Goal: Information Seeking & Learning: Learn about a topic

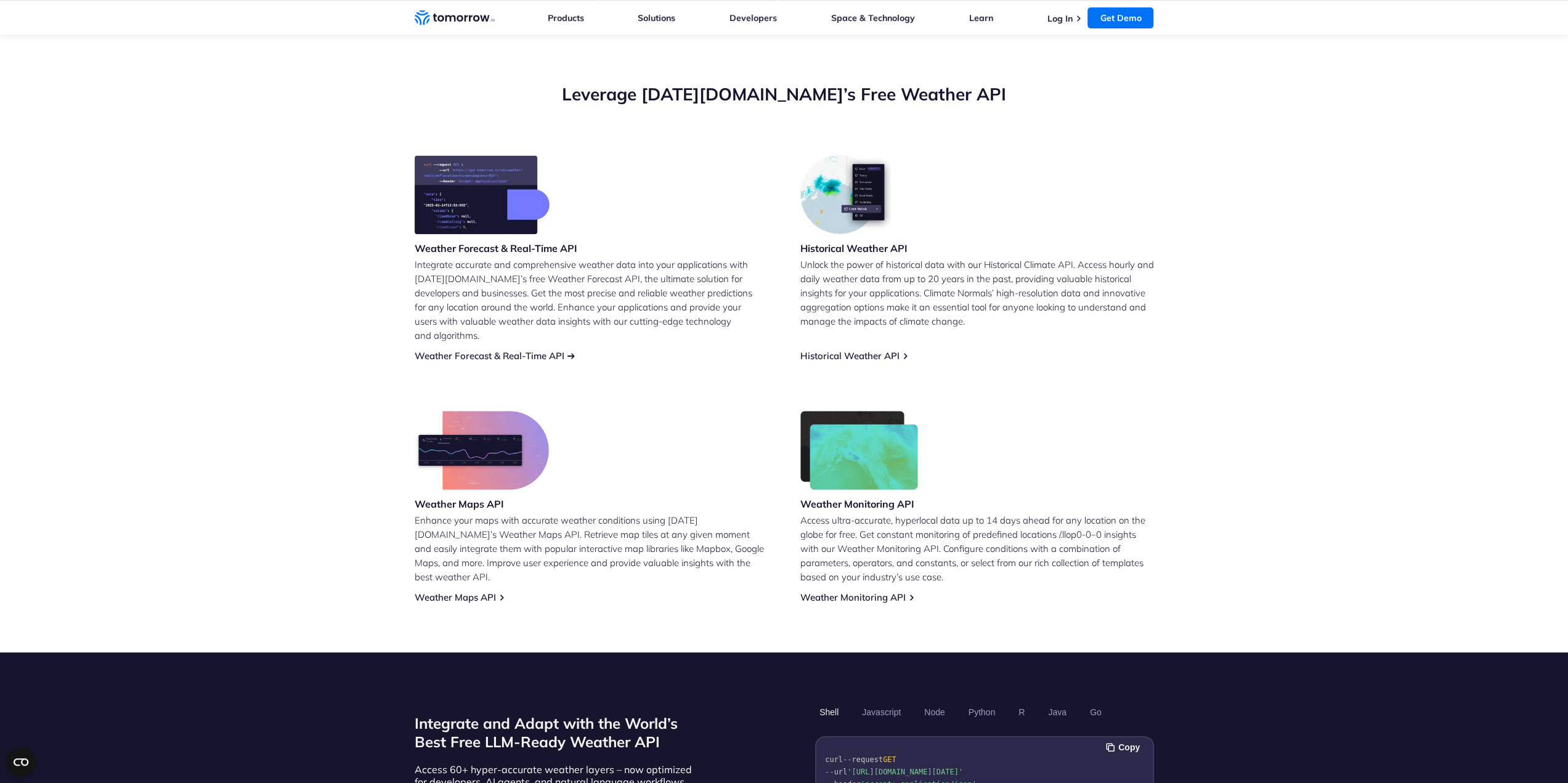
click at [541, 350] on link "Weather Forecast & Real-Time API" at bounding box center [489, 356] width 150 height 12
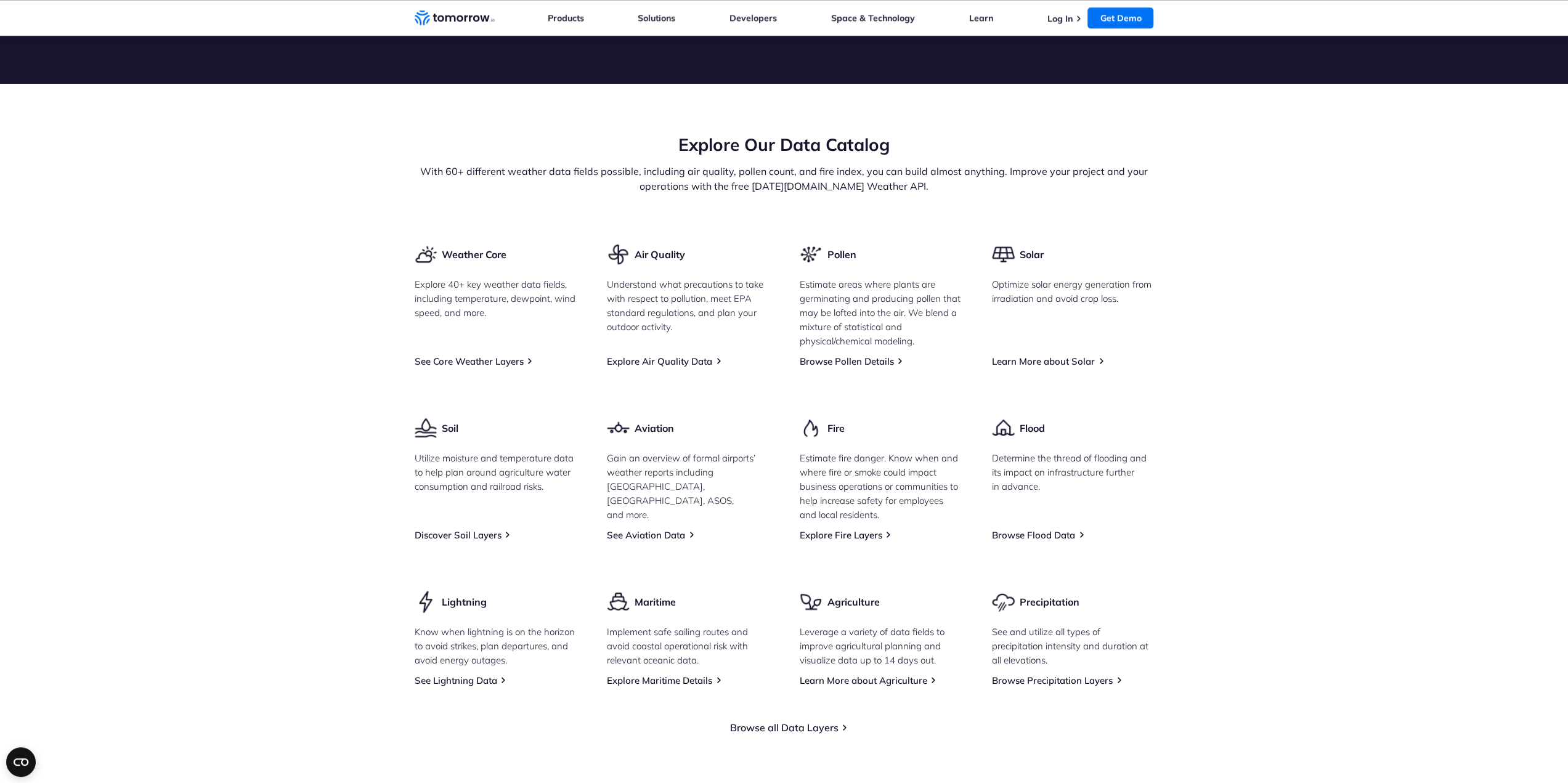
scroll to position [1396, 0]
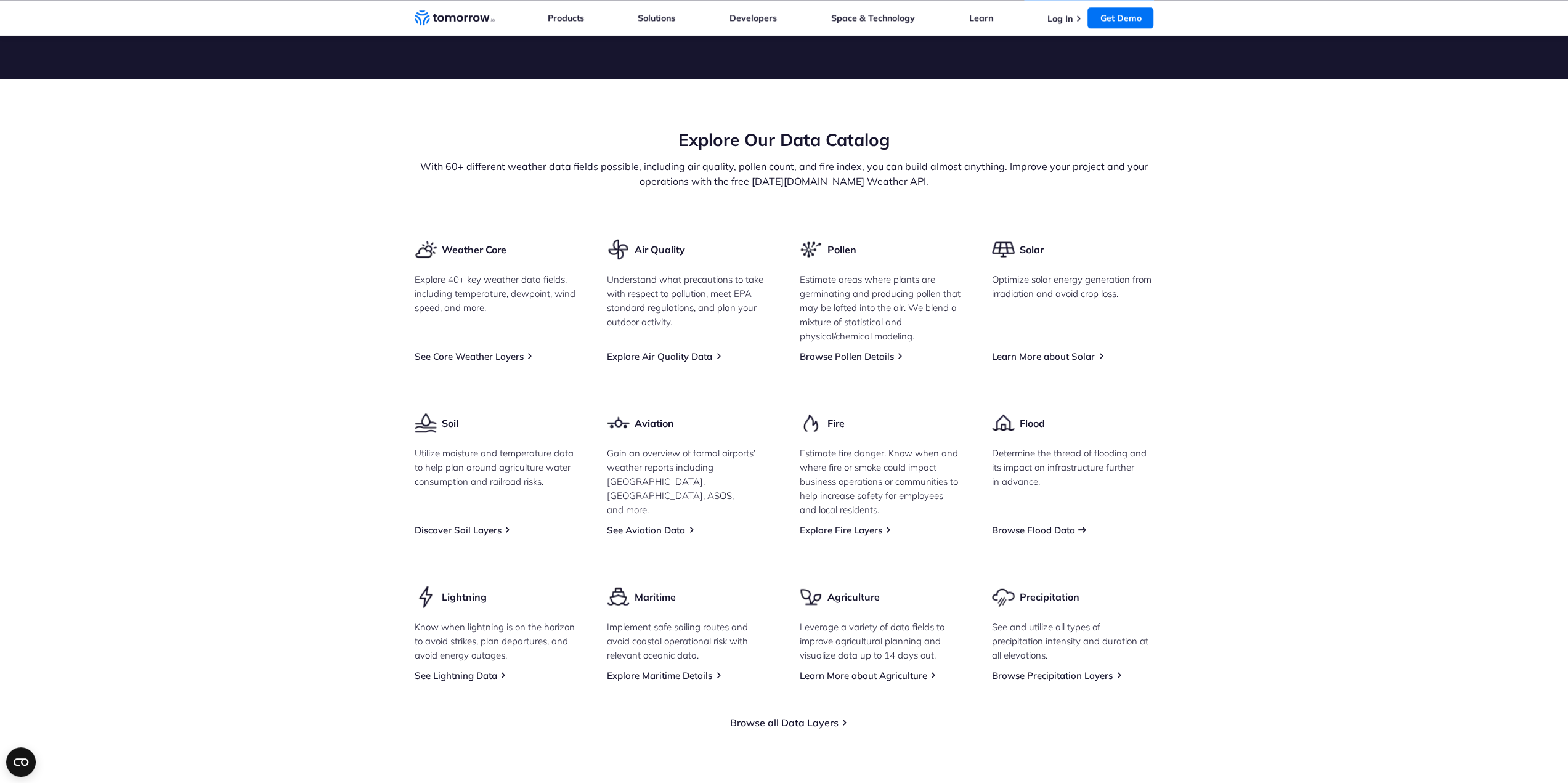
click at [1039, 536] on link "Browse Flood Data" at bounding box center [1033, 530] width 83 height 12
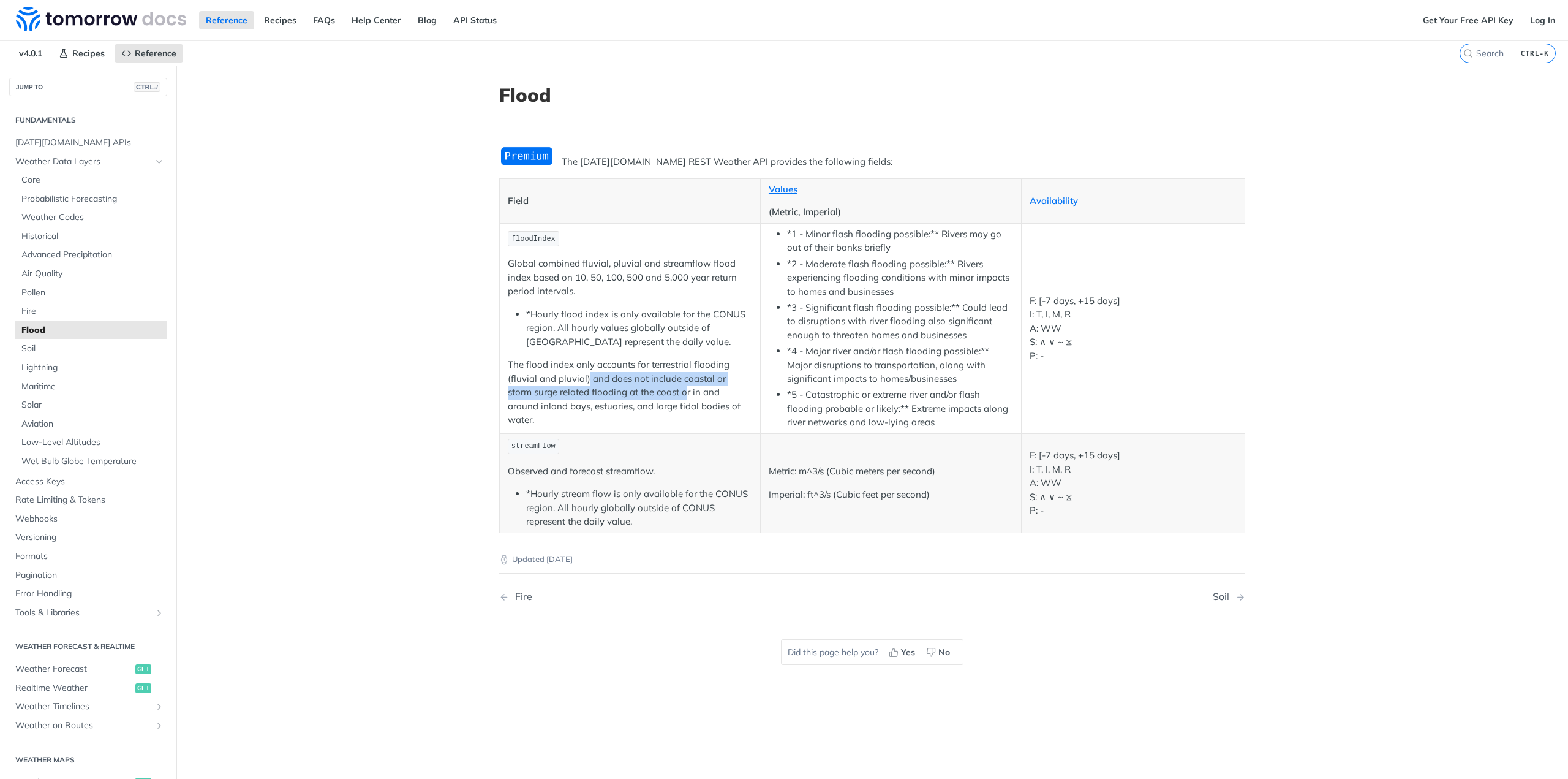
drag, startPoint x: 582, startPoint y: 385, endPoint x: 657, endPoint y: 404, distance: 77.4
click at [657, 404] on p "The flood index only accounts for terrestrial flooding (fluvial and pluvial) an…" at bounding box center [630, 392] width 245 height 69
drag, startPoint x: 594, startPoint y: 401, endPoint x: 675, endPoint y: 477, distance: 111.1
click at [501, 369] on td "floodIndex Global combined fluvial, pluvial and streamflow flood index based on…" at bounding box center [630, 328] width 261 height 210
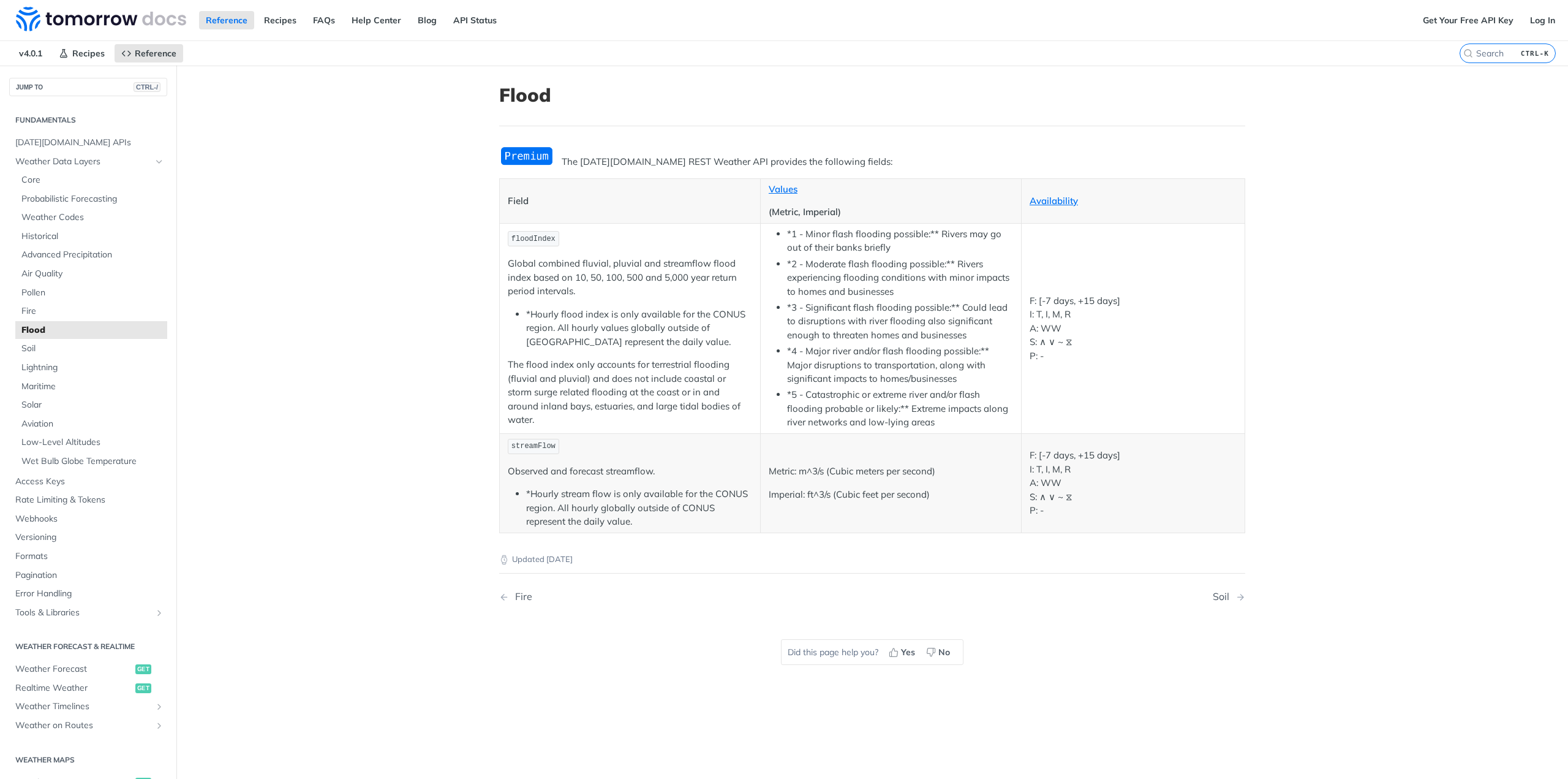
click at [676, 451] on p "streamFlow" at bounding box center [630, 446] width 245 height 18
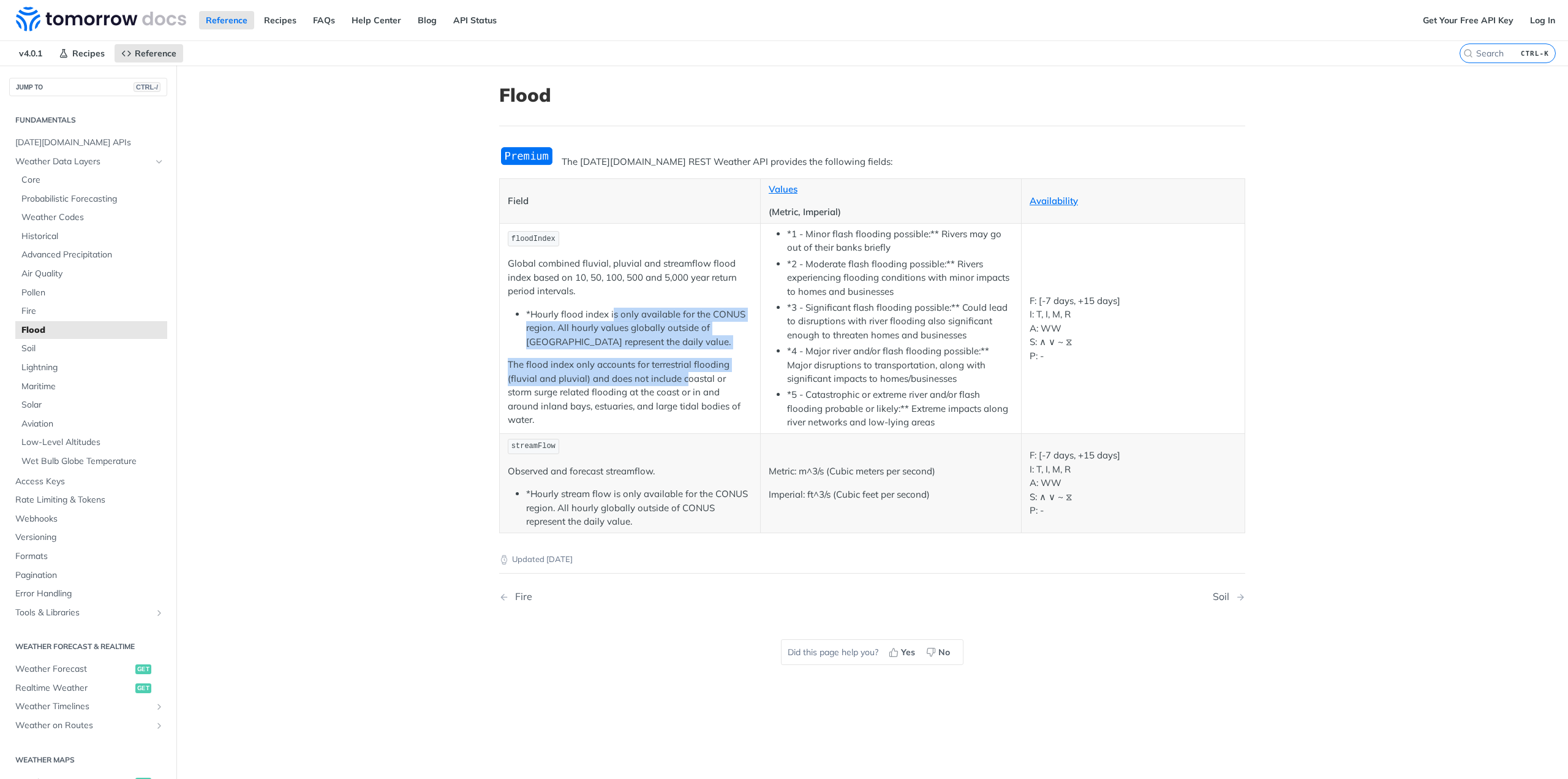
drag, startPoint x: 678, startPoint y: 383, endPoint x: 606, endPoint y: 311, distance: 101.8
click at [606, 311] on td "floodIndex Global combined fluvial, pluvial and streamflow flood index based on…" at bounding box center [630, 328] width 261 height 210
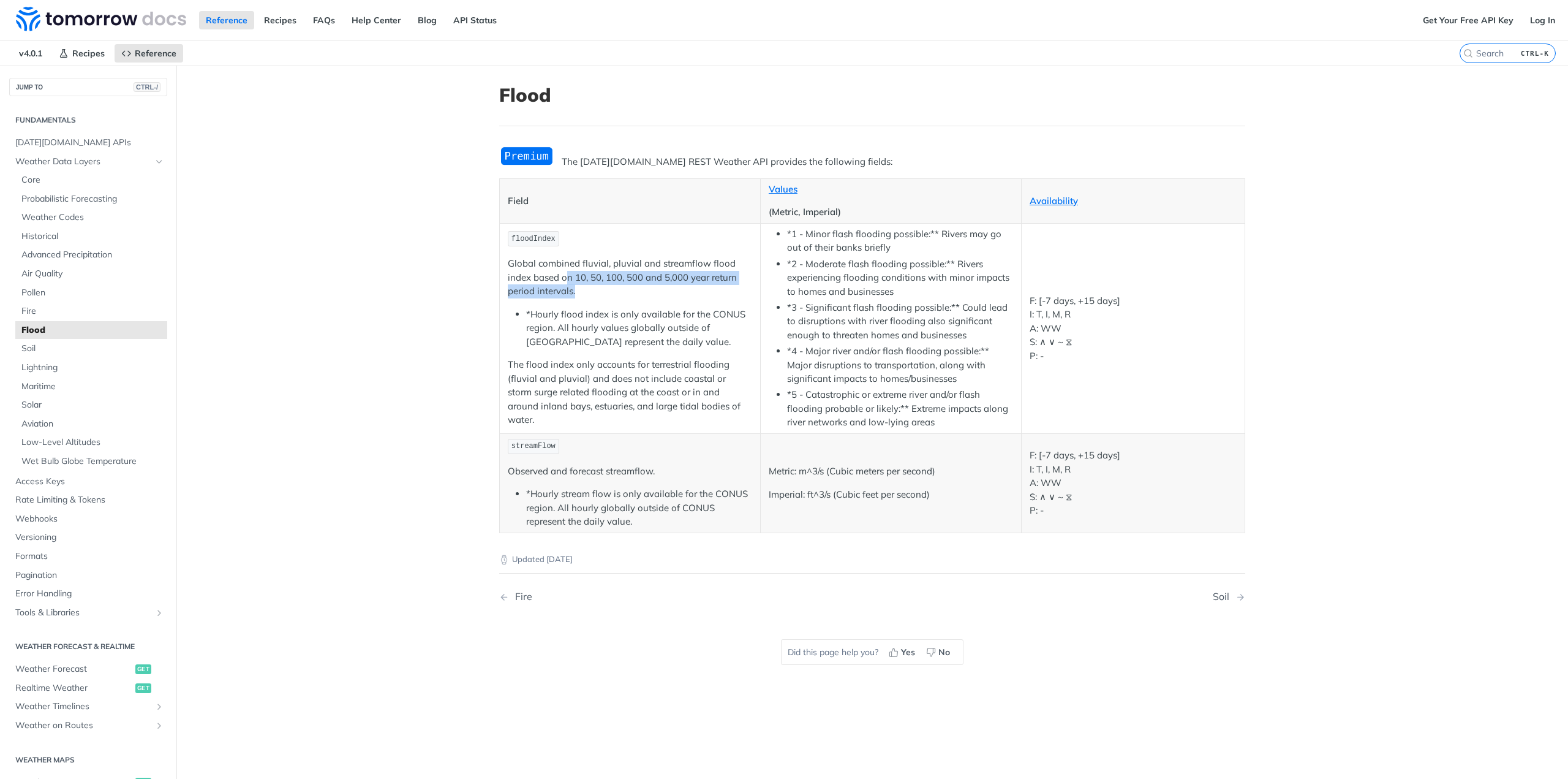
drag, startPoint x: 603, startPoint y: 302, endPoint x: 564, endPoint y: 287, distance: 41.8
click at [564, 287] on p "Global combined fluvial, pluvial and streamflow flood index based on 10, 50, 10…" at bounding box center [630, 277] width 245 height 42
drag, startPoint x: 594, startPoint y: 300, endPoint x: 556, endPoint y: 293, distance: 38.6
click at [556, 293] on p "Global combined fluvial, pluvial and streamflow flood index based on 10, 50, 10…" at bounding box center [630, 277] width 245 height 42
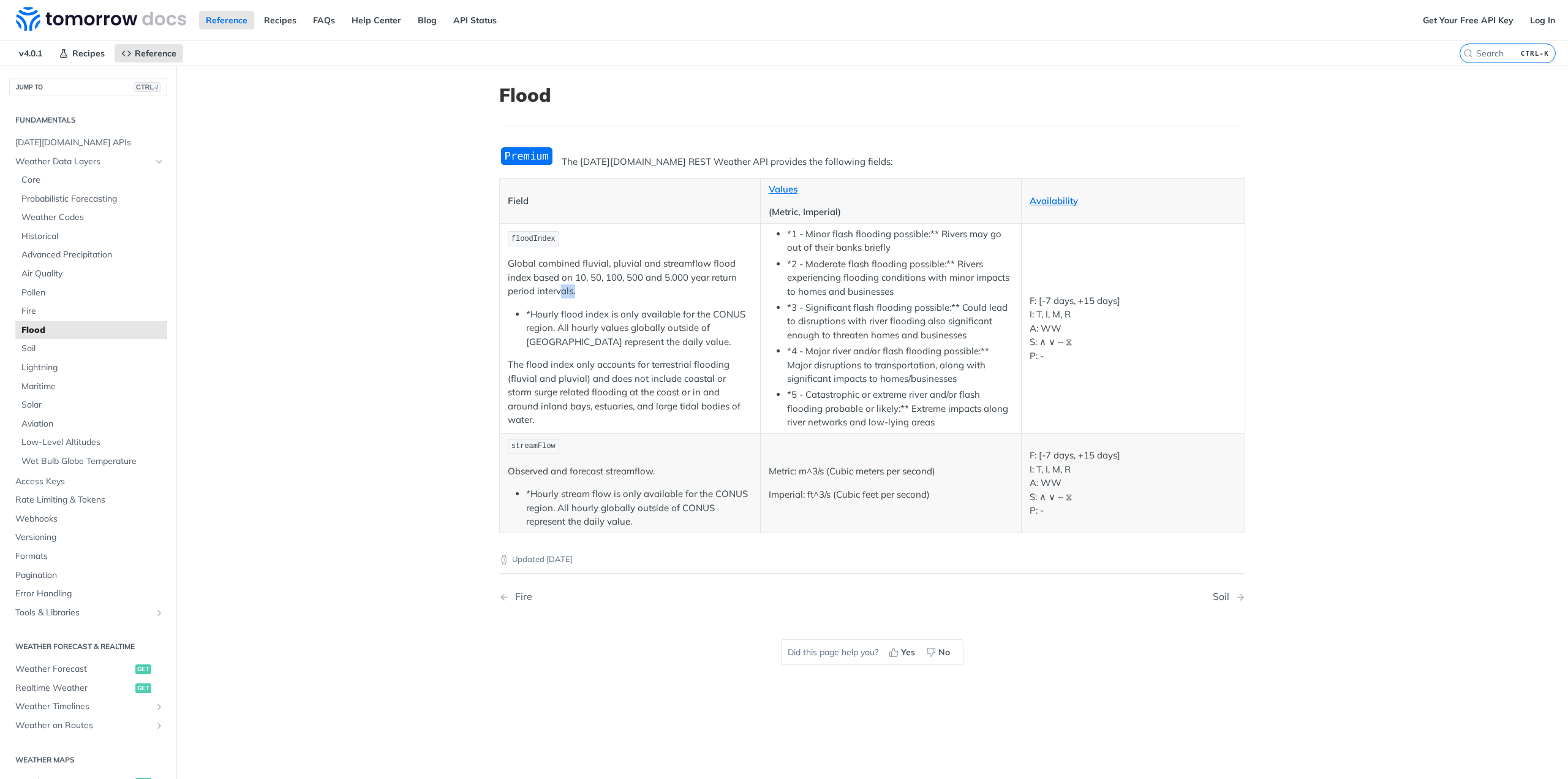
click at [556, 293] on p "Global combined fluvial, pluvial and streamflow flood index based on 10, 50, 10…" at bounding box center [630, 277] width 245 height 42
drag, startPoint x: 570, startPoint y: 285, endPoint x: 630, endPoint y: 286, distance: 60.0
click at [630, 286] on p "Global combined fluvial, pluvial and streamflow flood index based on 10, 50, 10…" at bounding box center [630, 277] width 245 height 42
click at [618, 299] on p "Global combined fluvial, pluvial and streamflow flood index based on 10, 50, 10…" at bounding box center [630, 277] width 245 height 42
drag, startPoint x: 571, startPoint y: 279, endPoint x: 588, endPoint y: 283, distance: 17.5
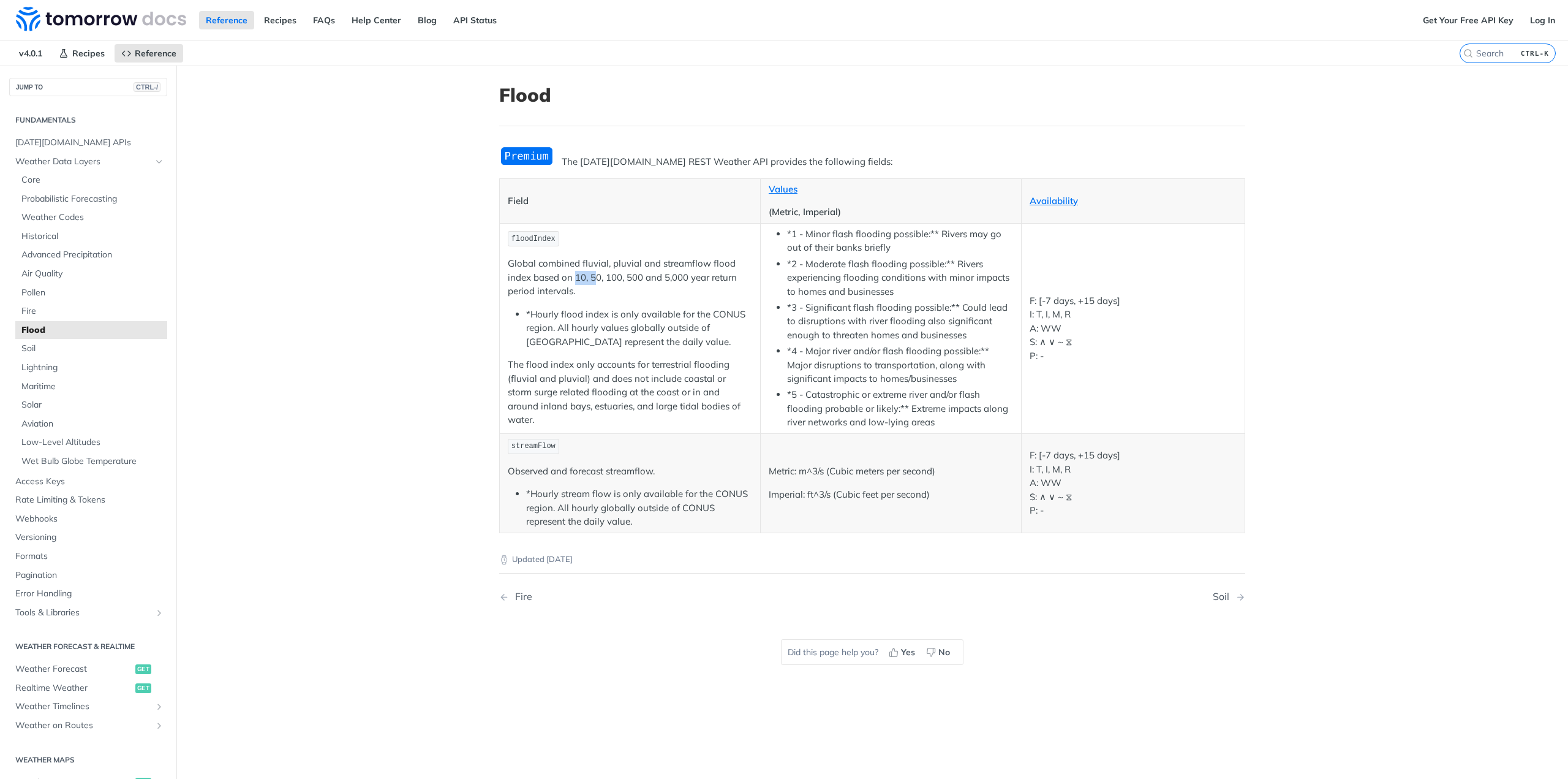
click at [588, 283] on p "Global combined fluvial, pluvial and streamflow flood index based on 10, 50, 10…" at bounding box center [630, 277] width 245 height 42
click at [585, 297] on p "Global combined fluvial, pluvial and streamflow flood index based on 10, 50, 10…" at bounding box center [630, 277] width 245 height 42
drag, startPoint x: 586, startPoint y: 283, endPoint x: 596, endPoint y: 283, distance: 10.0
click at [593, 283] on p "Global combined fluvial, pluvial and streamflow flood index based on 10, 50, 10…" at bounding box center [630, 277] width 245 height 42
drag, startPoint x: 603, startPoint y: 283, endPoint x: 617, endPoint y: 284, distance: 14.0
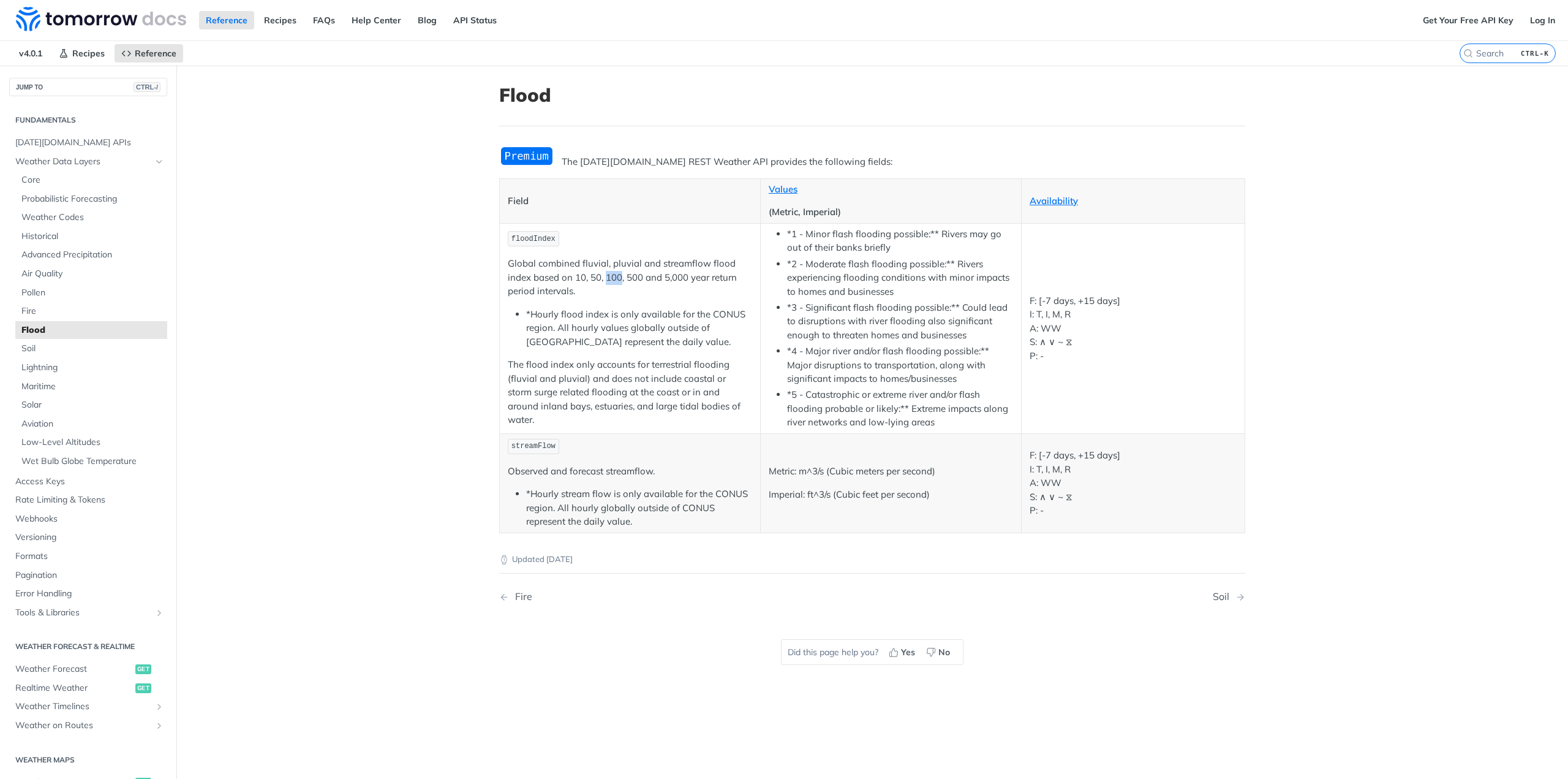
click at [616, 284] on p "Global combined fluvial, pluvial and streamflow flood index based on 10, 50, 10…" at bounding box center [630, 277] width 245 height 42
drag, startPoint x: 623, startPoint y: 284, endPoint x: 646, endPoint y: 302, distance: 29.2
click at [634, 289] on p "Global combined fluvial, pluvial and streamflow flood index based on 10, 50, 10…" at bounding box center [630, 277] width 245 height 42
click at [653, 328] on li "*Hourly flood index is only available for the CONUS region. All hourly values g…" at bounding box center [639, 328] width 226 height 42
click at [594, 285] on p "Global combined fluvial, pluvial and streamflow flood index based on 10, 50, 10…" at bounding box center [630, 277] width 245 height 42
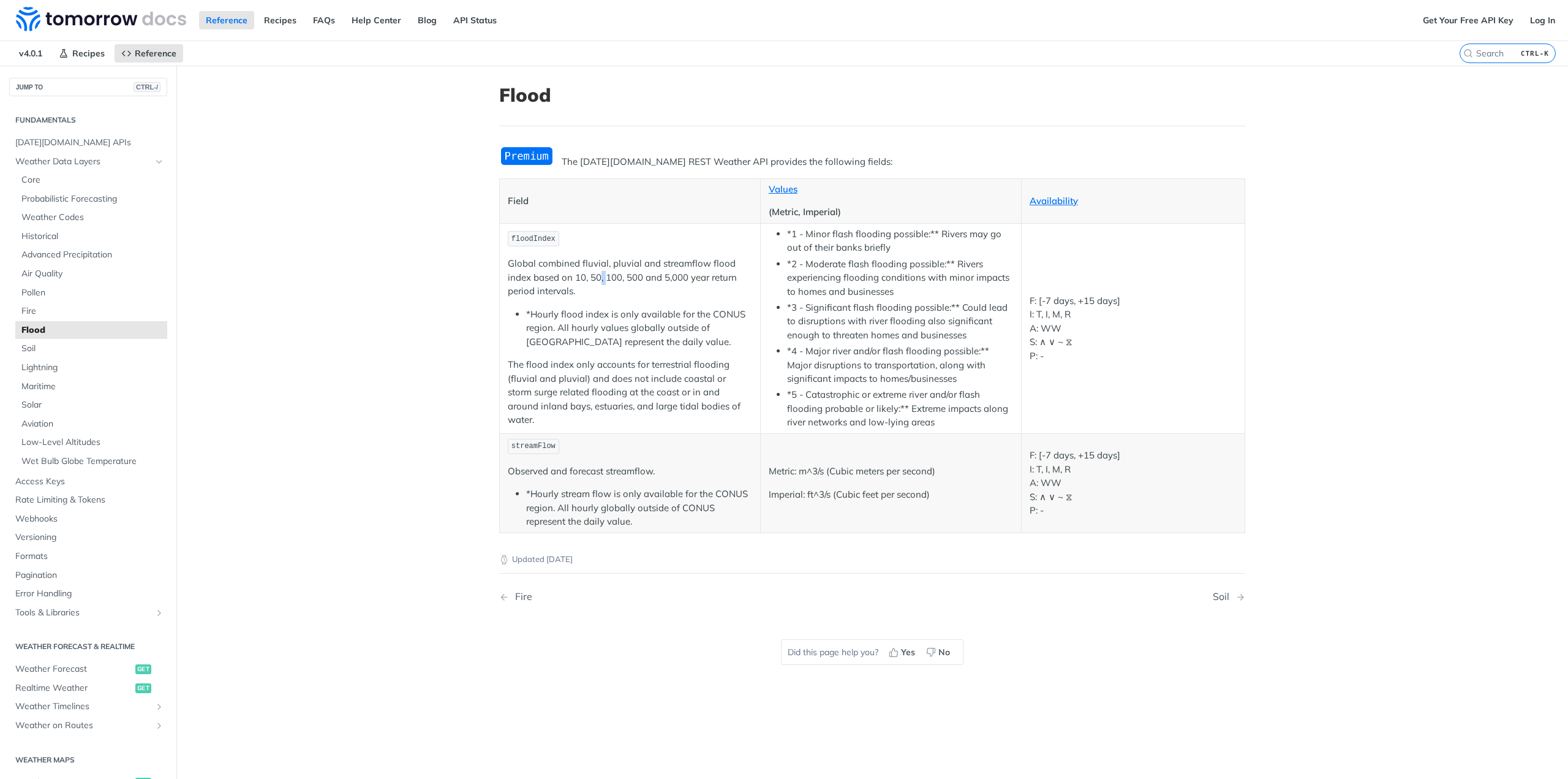
click at [594, 285] on p "Global combined fluvial, pluvial and streamflow flood index based on 10, 50, 10…" at bounding box center [630, 277] width 245 height 42
click at [692, 433] on td "streamFlow Observed and forecast streamflow. *Hourly stream flow is only availa…" at bounding box center [630, 483] width 261 height 100
drag, startPoint x: 1076, startPoint y: 344, endPoint x: 1022, endPoint y: 298, distance: 70.9
click at [1022, 298] on td "F: [-7 days, +15 days] I: T, I, M, R A: WW S: ∧ ∨ ~ ⧖ P: -" at bounding box center [1133, 328] width 223 height 210
click at [1060, 346] on p "F: [-7 days, +15 days] I: T, I, M, R A: WW S: ∧ ∨ ~ ⧖ P: -" at bounding box center [1133, 329] width 207 height 69
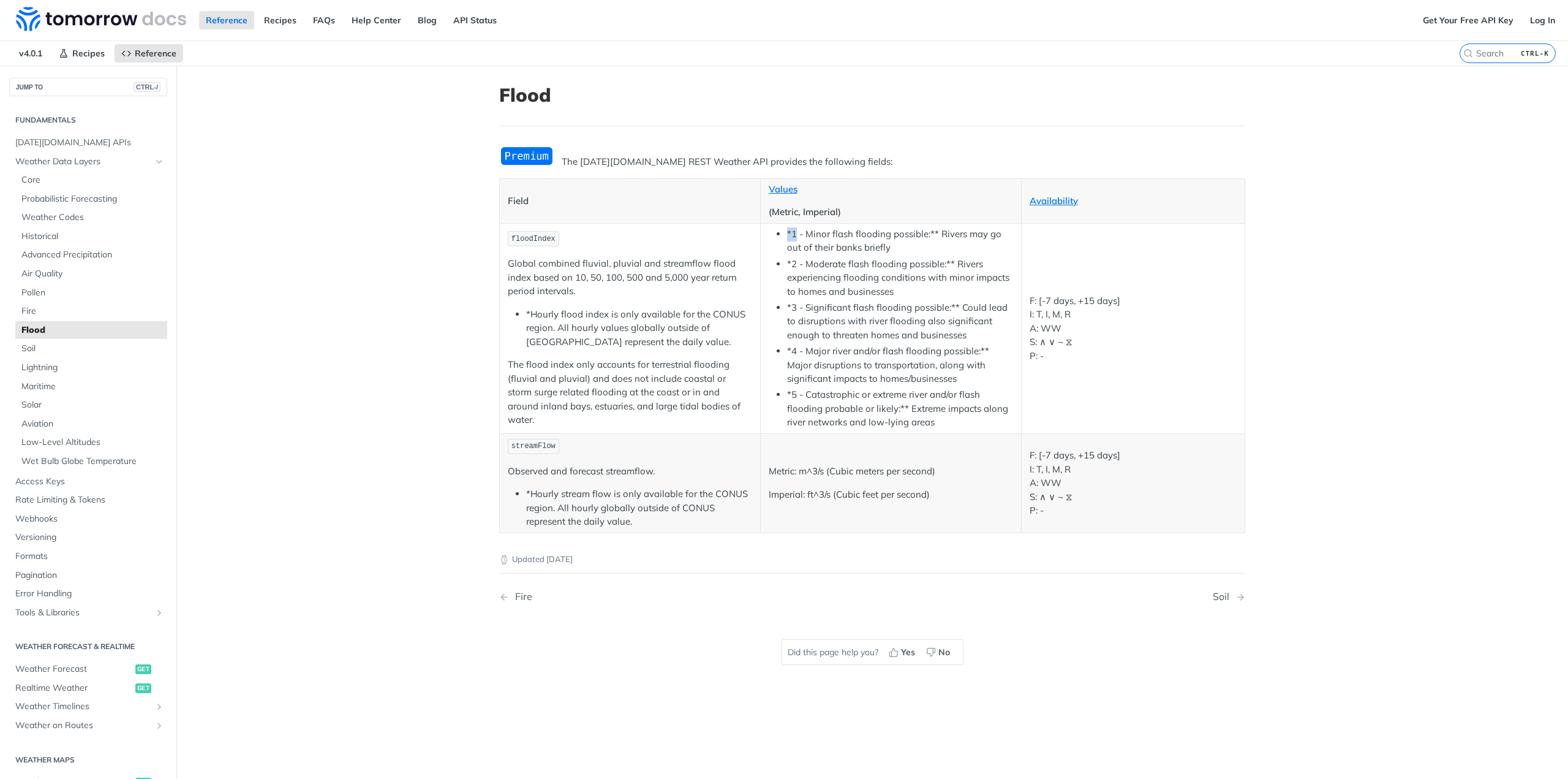
drag, startPoint x: 789, startPoint y: 228, endPoint x: 780, endPoint y: 241, distance: 15.8
click at [787, 227] on li "*1 - Minor flash flooding possible:** Rivers may go out of their banks briefly" at bounding box center [900, 241] width 226 height 28
drag, startPoint x: 795, startPoint y: 263, endPoint x: 796, endPoint y: 295, distance: 32.0
click at [791, 263] on li "*2 - Moderate flash flooding possible:** Rivers experiencing flooding condition…" at bounding box center [900, 278] width 226 height 42
drag, startPoint x: 814, startPoint y: 306, endPoint x: 783, endPoint y: 344, distance: 49.0
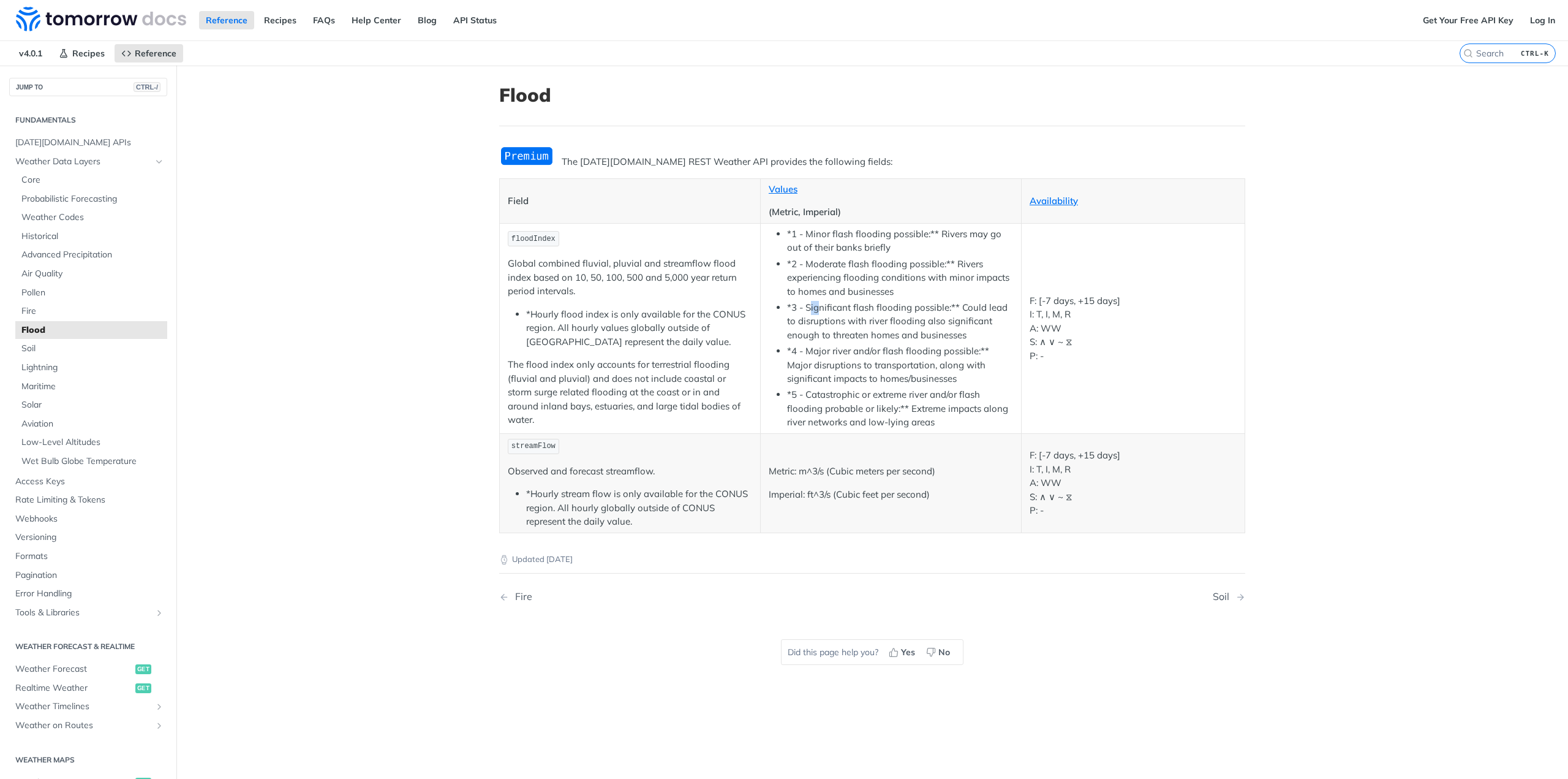
click at [791, 307] on li "*3 - Significant flash flooding possible:** Could lead to disruptions with rive…" at bounding box center [900, 322] width 226 height 42
drag, startPoint x: 811, startPoint y: 381, endPoint x: 757, endPoint y: 376, distance: 54.2
click at [761, 376] on td "*1 - Minor flash flooding possible:** Rivers may go out of their banks briefly …" at bounding box center [890, 328] width 261 height 210
